Goal: Information Seeking & Learning: Understand process/instructions

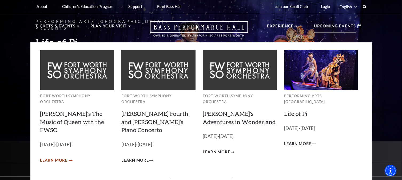
click at [52, 158] on span "Learn More" at bounding box center [53, 161] width 27 height 7
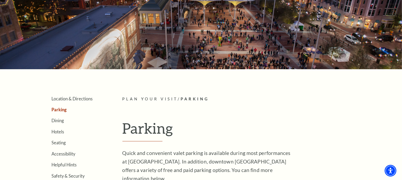
scroll to position [80, 0]
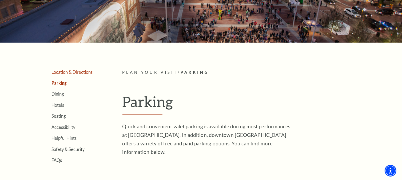
click at [76, 70] on link "Location & Directions" at bounding box center [72, 72] width 41 height 5
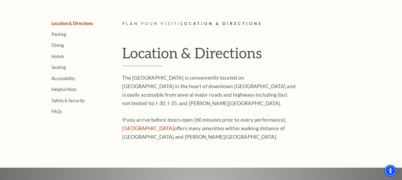
scroll to position [133, 0]
